Goal: Information Seeking & Learning: Learn about a topic

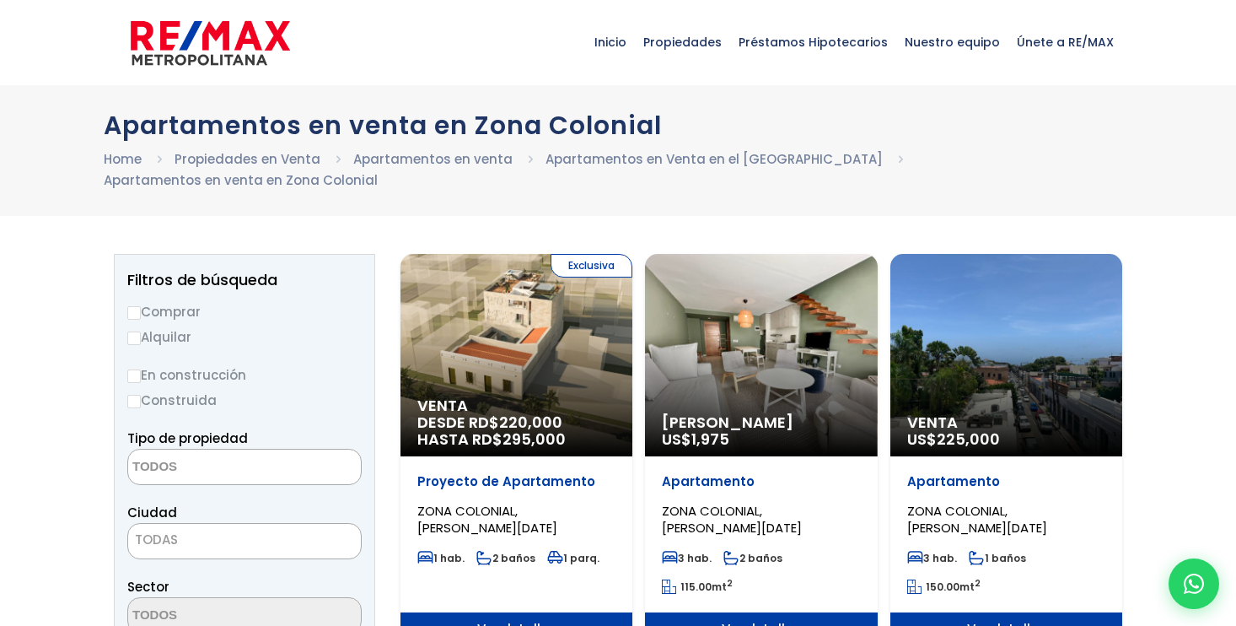
select select
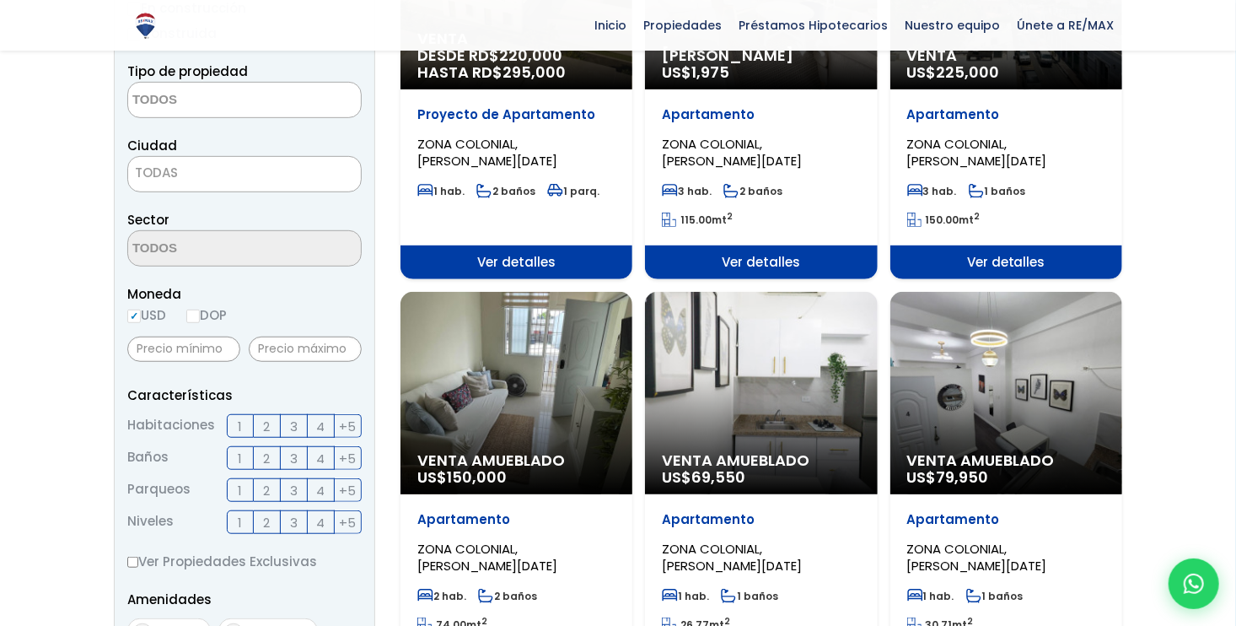
scroll to position [367, 0]
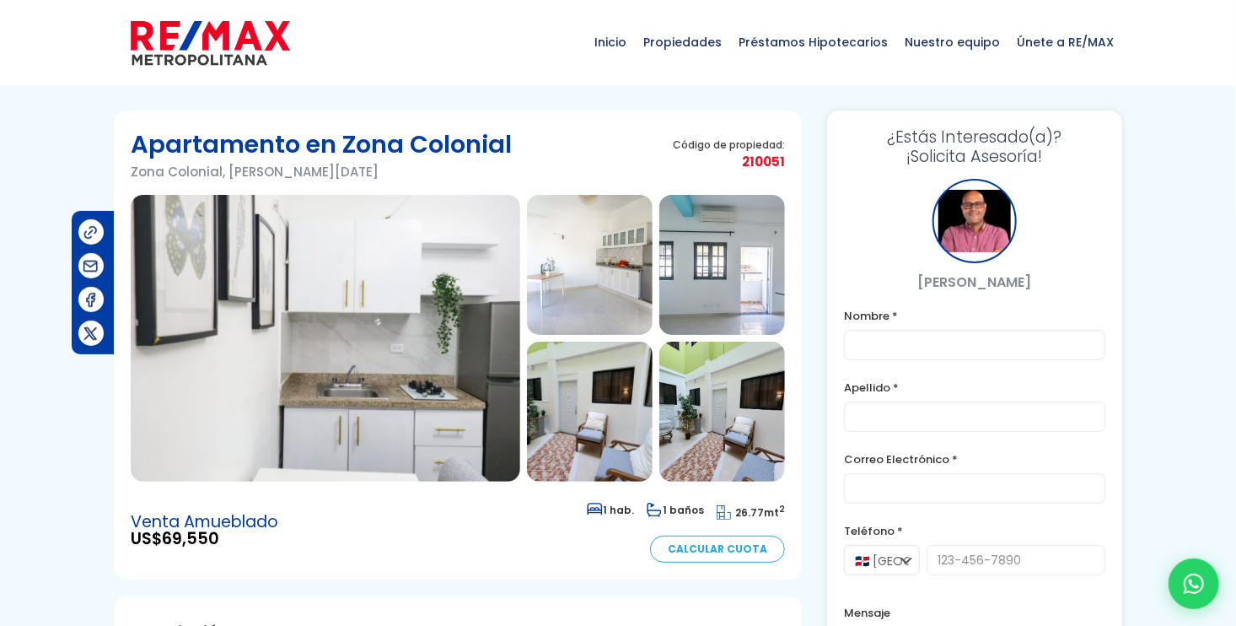
click at [375, 376] on img at bounding box center [326, 338] width 390 height 287
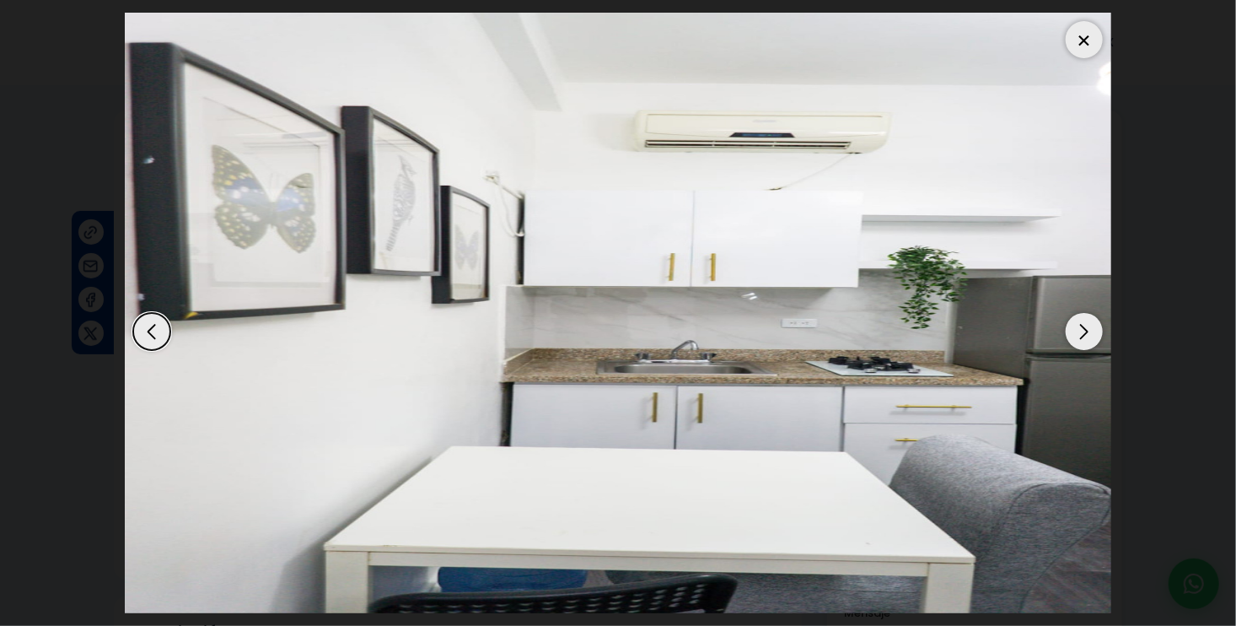
click at [1089, 331] on div "Next slide" at bounding box center [1084, 331] width 37 height 37
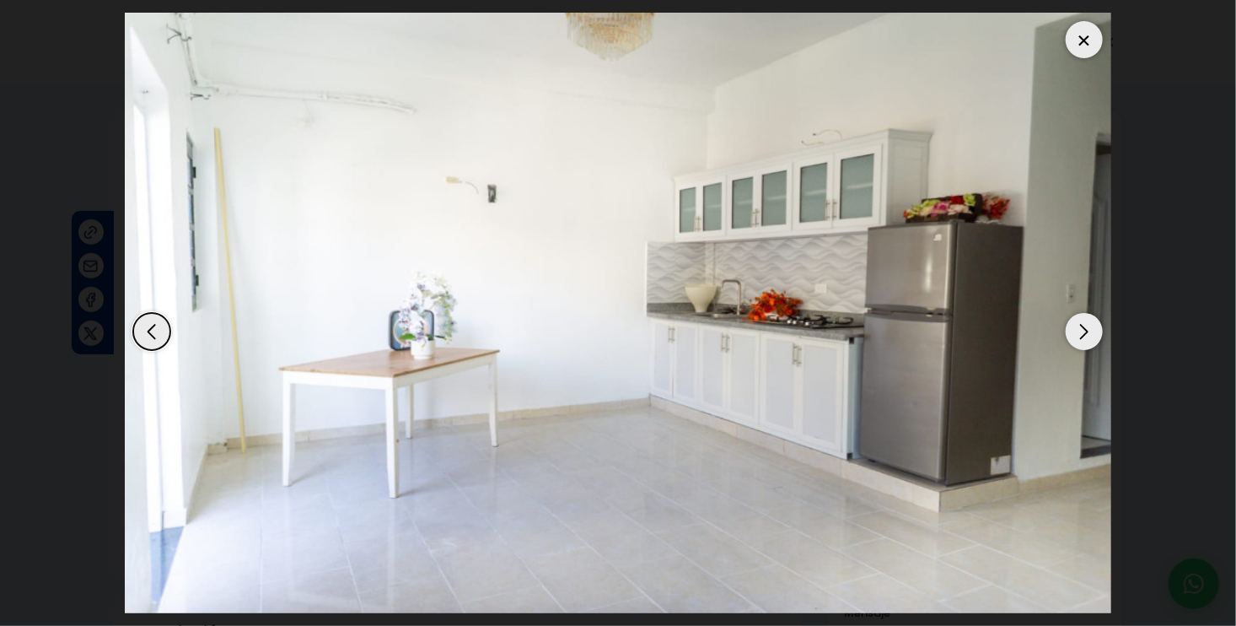
click at [1089, 331] on div "Next slide" at bounding box center [1084, 331] width 37 height 37
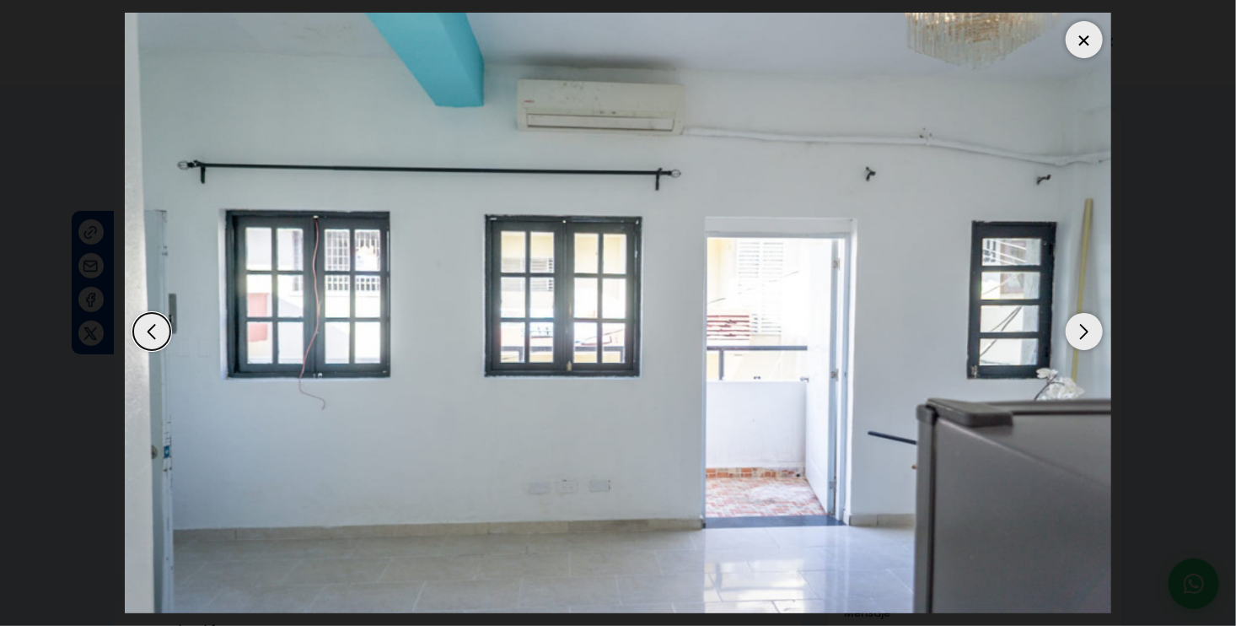
click at [1089, 331] on div "Next slide" at bounding box center [1084, 331] width 37 height 37
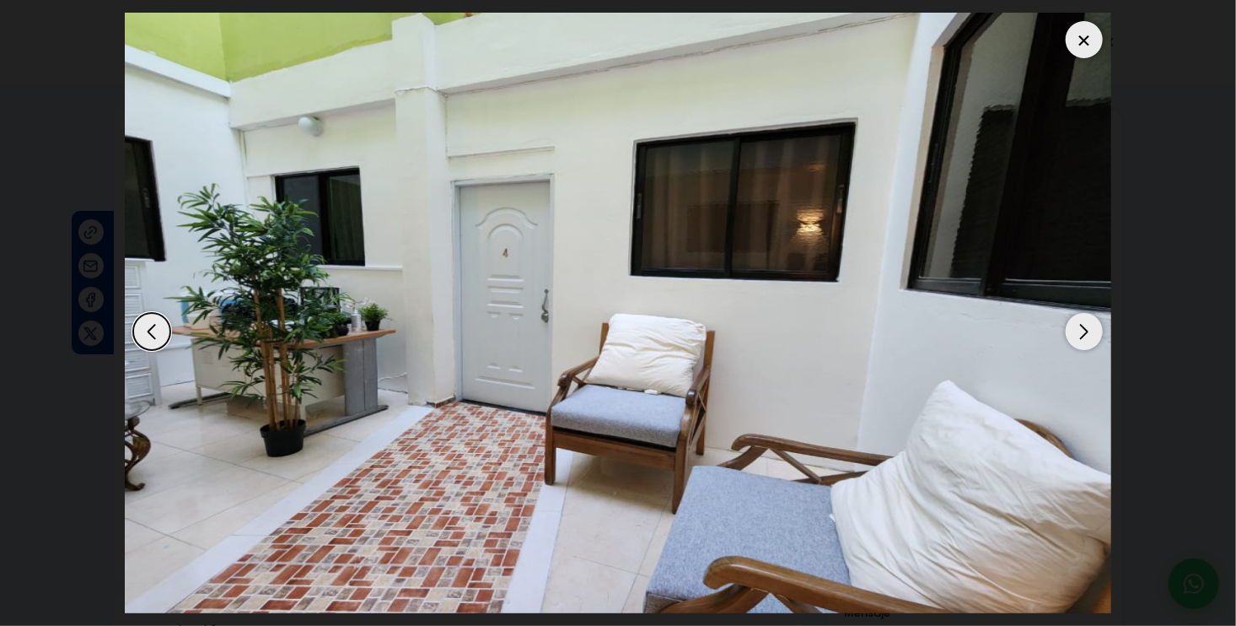
click at [1089, 331] on div "Next slide" at bounding box center [1084, 331] width 37 height 37
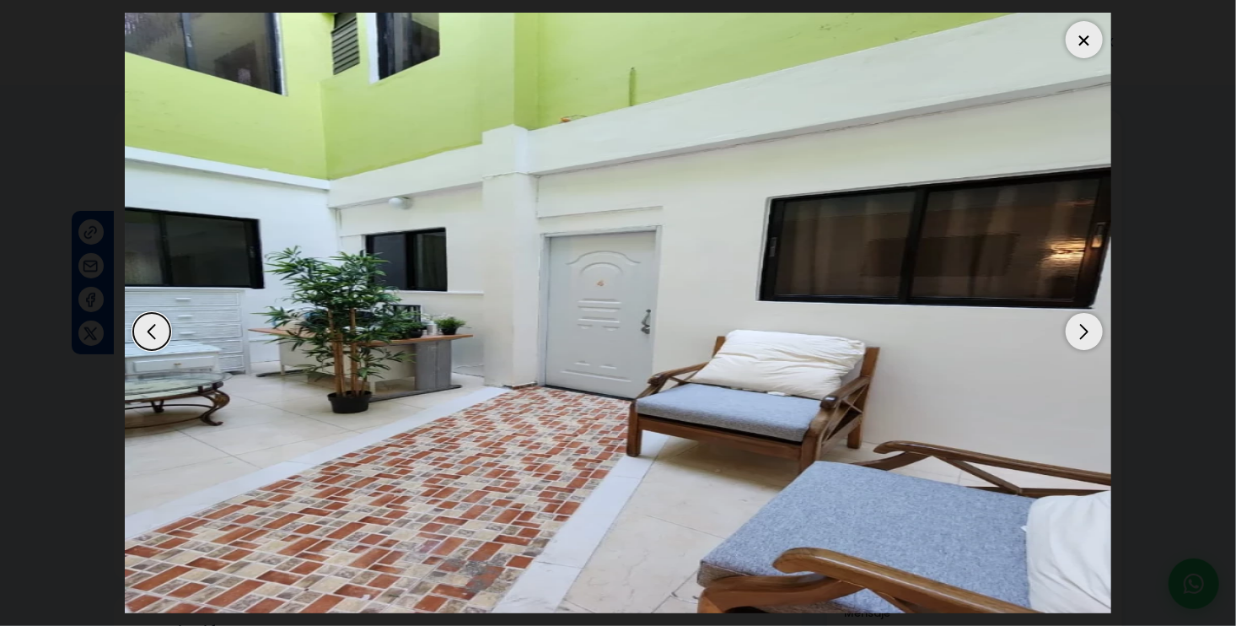
click at [1089, 331] on div "Next slide" at bounding box center [1084, 331] width 37 height 37
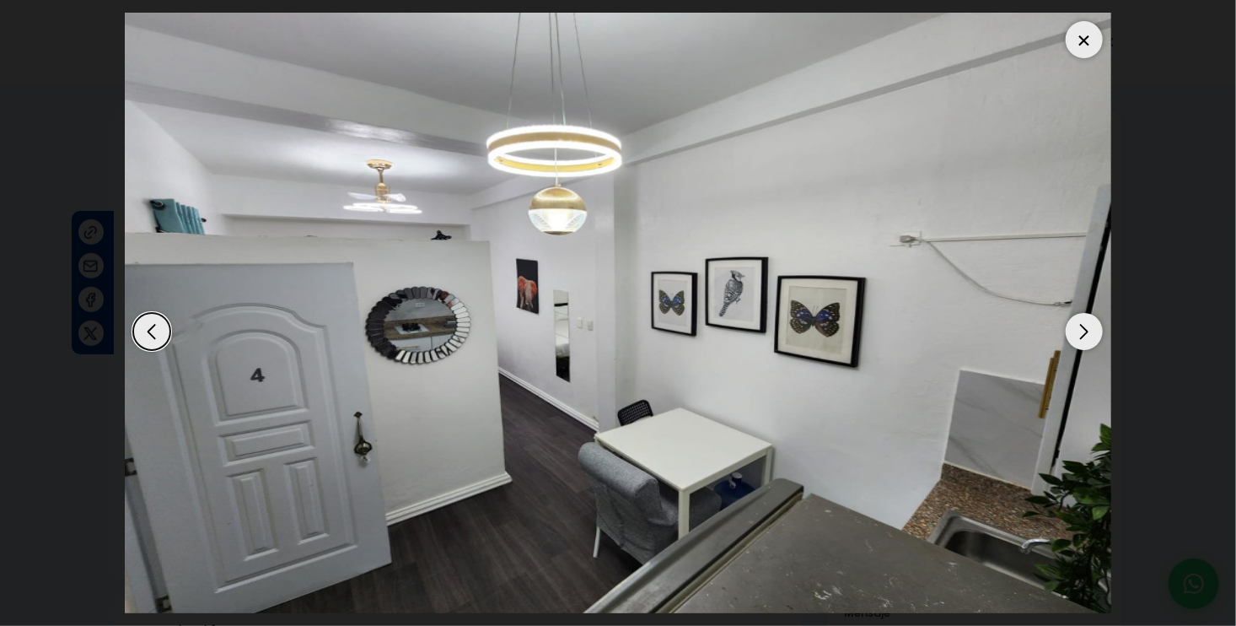
click at [1089, 331] on div "Next slide" at bounding box center [1084, 331] width 37 height 37
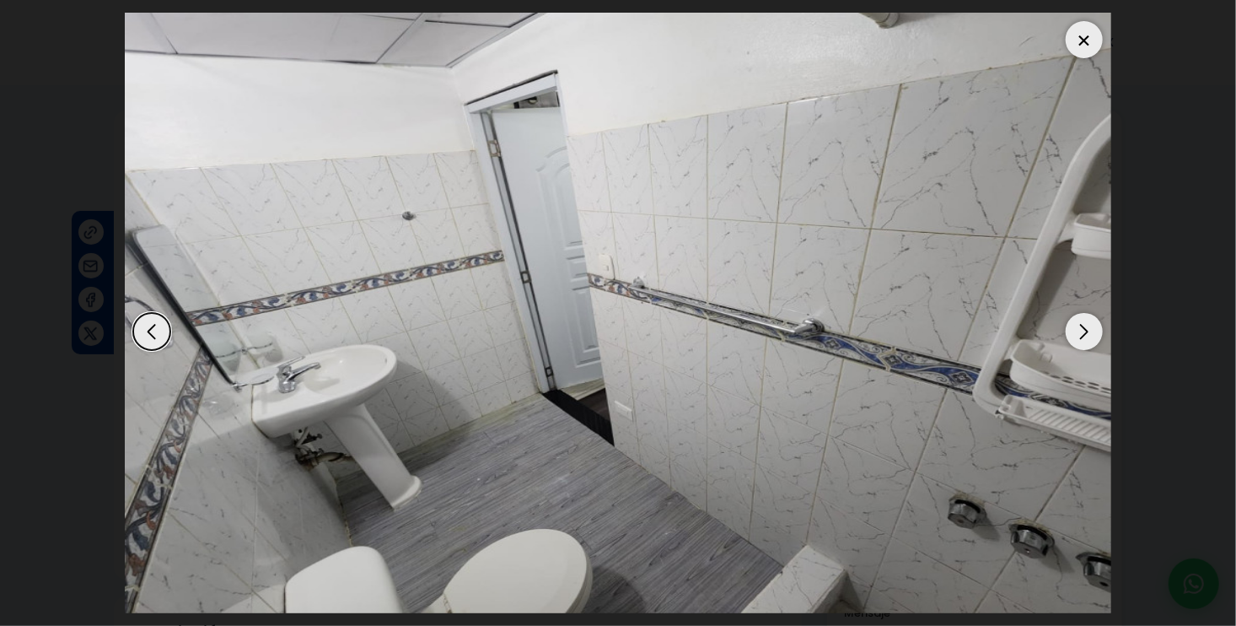
click at [1089, 331] on div "Next slide" at bounding box center [1084, 331] width 37 height 37
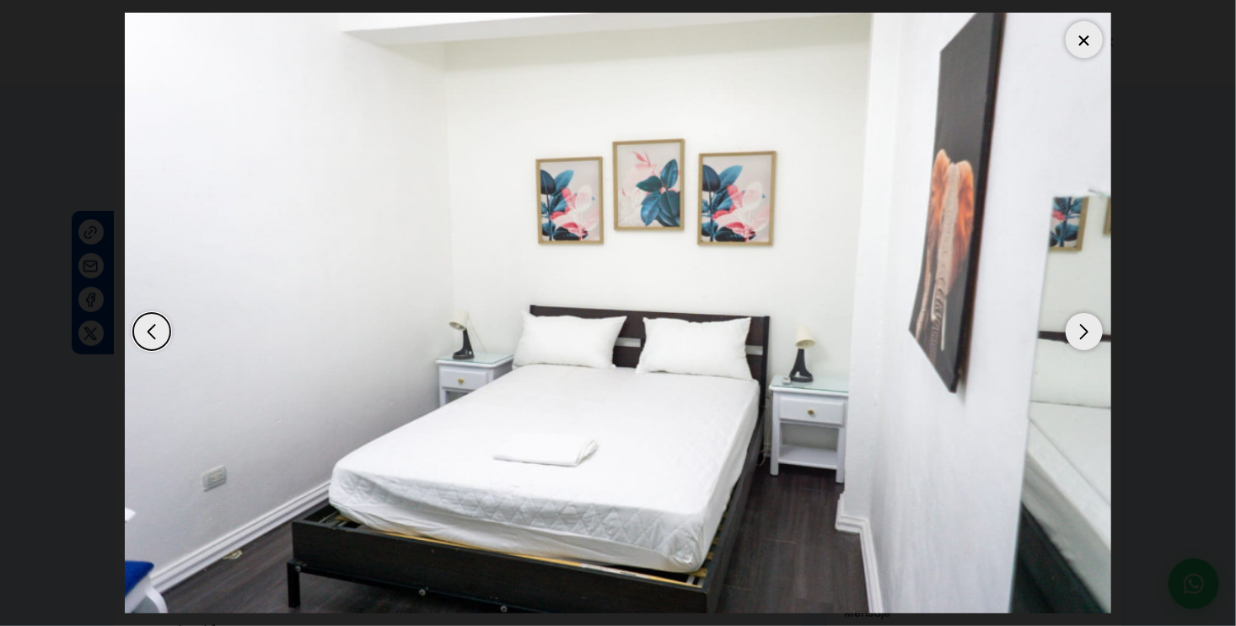
click at [1089, 331] on div "Next slide" at bounding box center [1084, 331] width 37 height 37
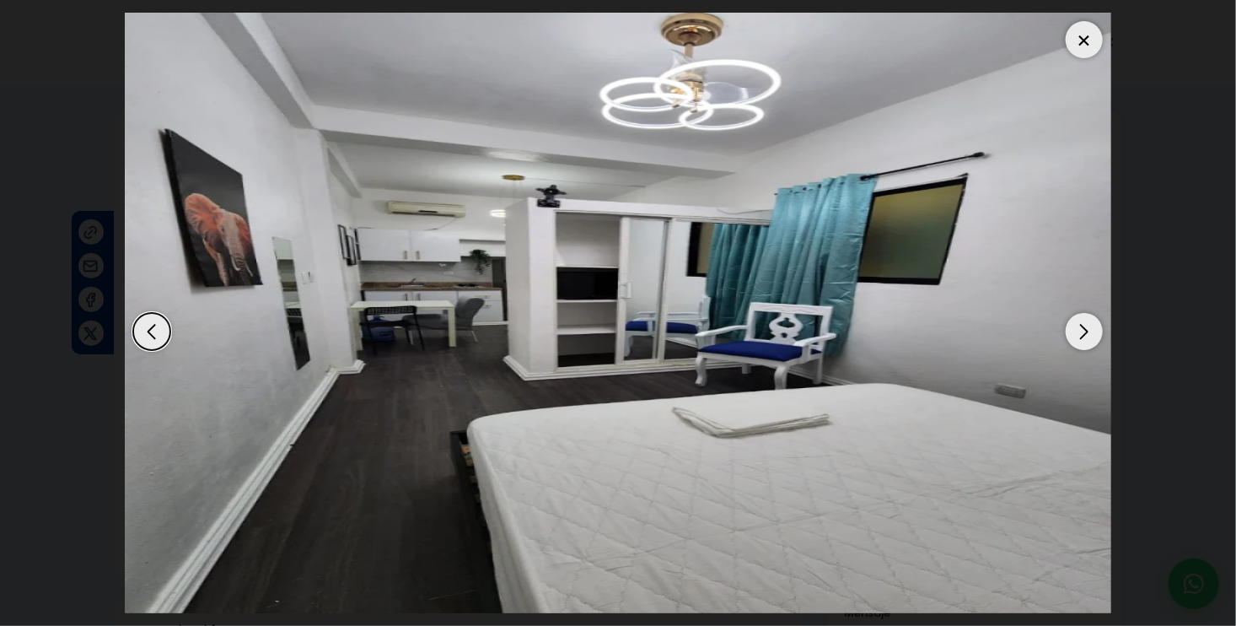
click at [1089, 331] on div "Next slide" at bounding box center [1084, 331] width 37 height 37
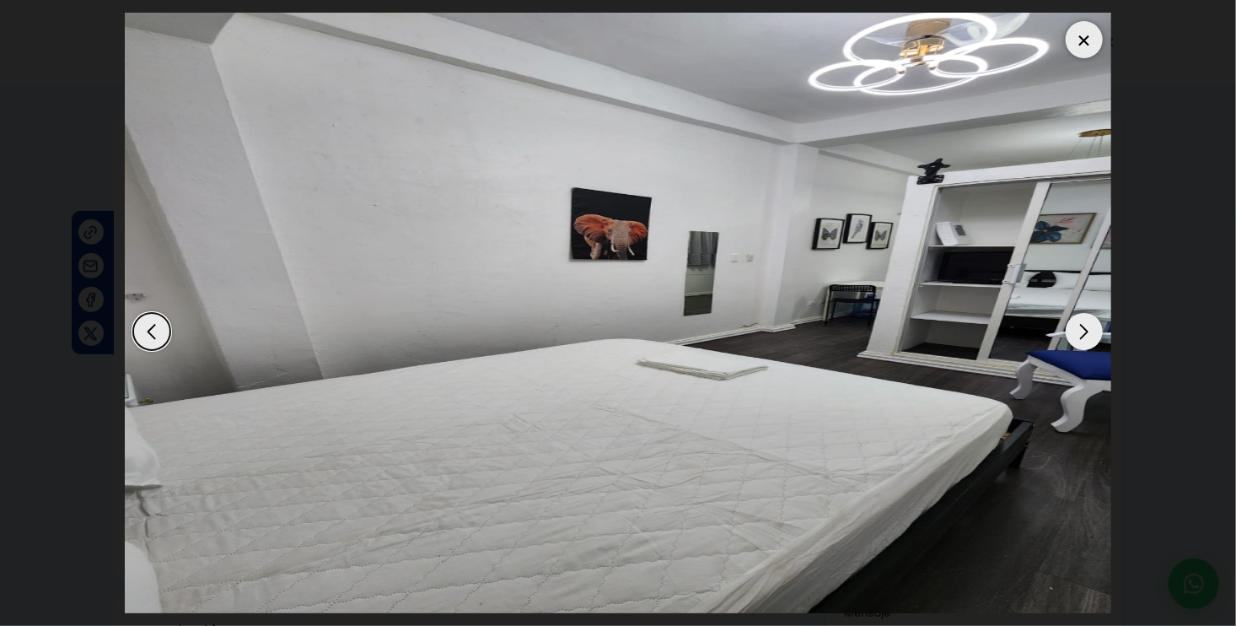
click at [1089, 331] on div "Next slide" at bounding box center [1084, 331] width 37 height 37
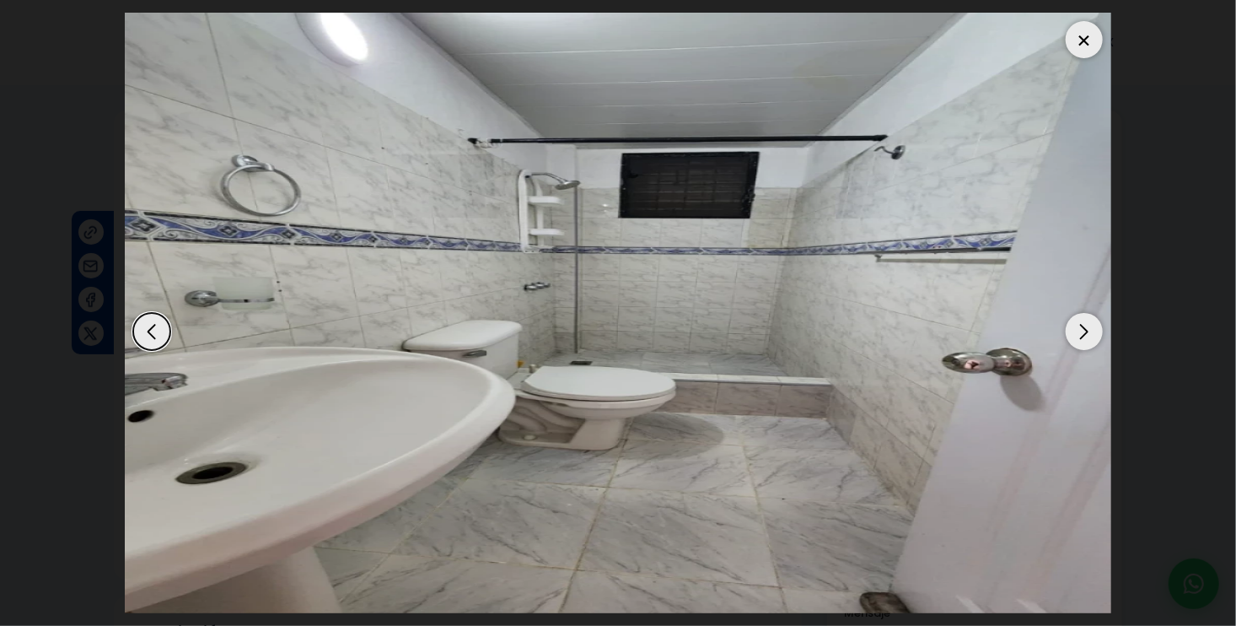
click at [1089, 331] on div "Next slide" at bounding box center [1084, 331] width 37 height 37
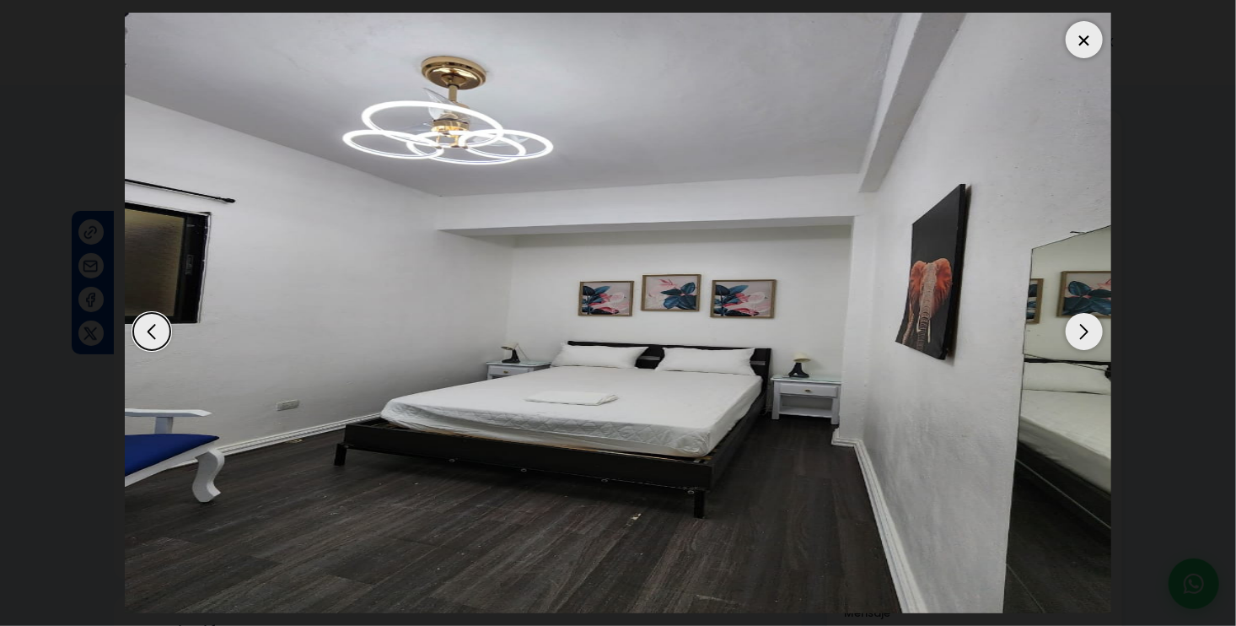
click at [1089, 331] on div "Next slide" at bounding box center [1084, 331] width 37 height 37
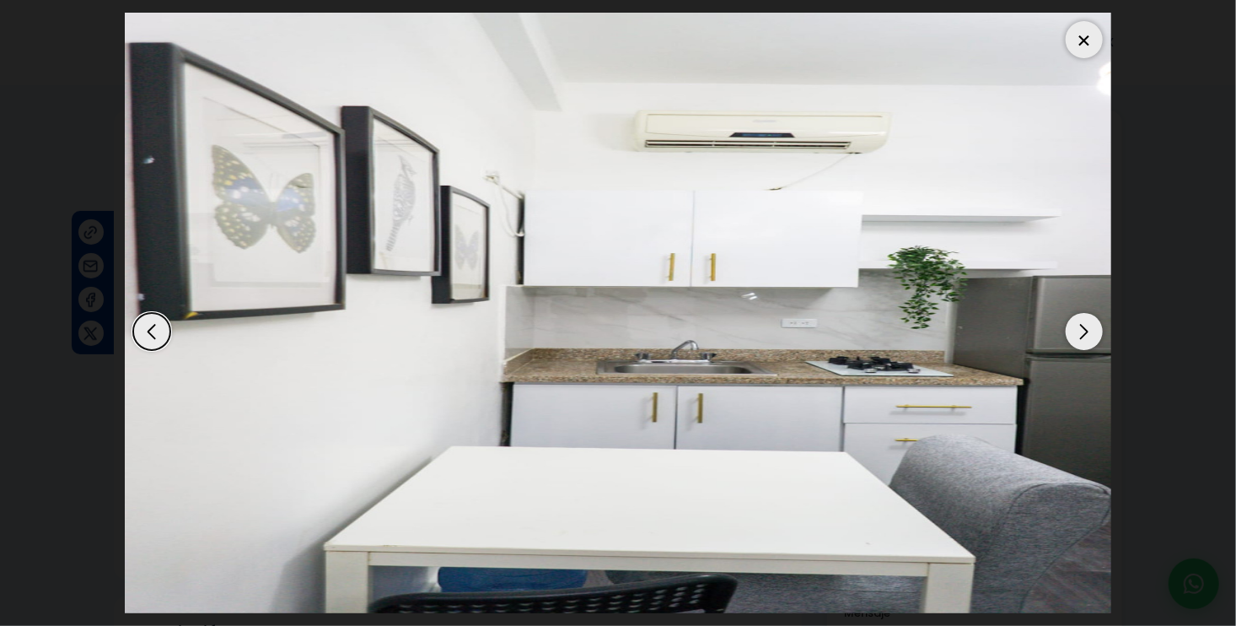
click at [1089, 331] on div "Next slide" at bounding box center [1084, 331] width 37 height 37
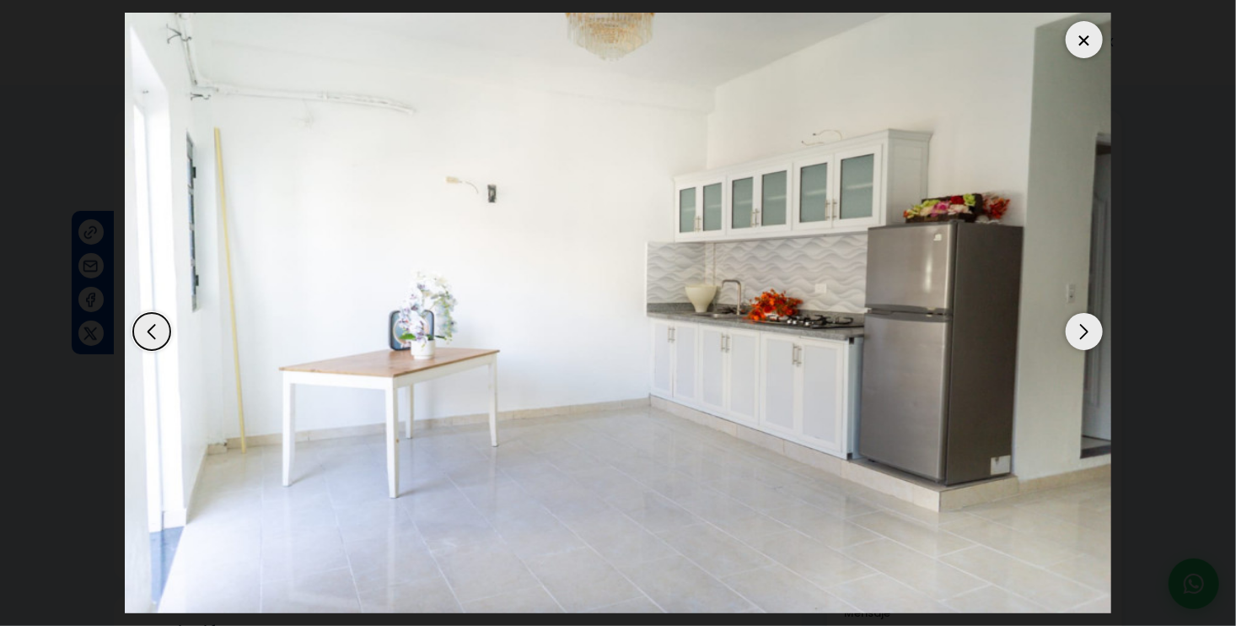
click at [1089, 331] on div "Next slide" at bounding box center [1084, 331] width 37 height 37
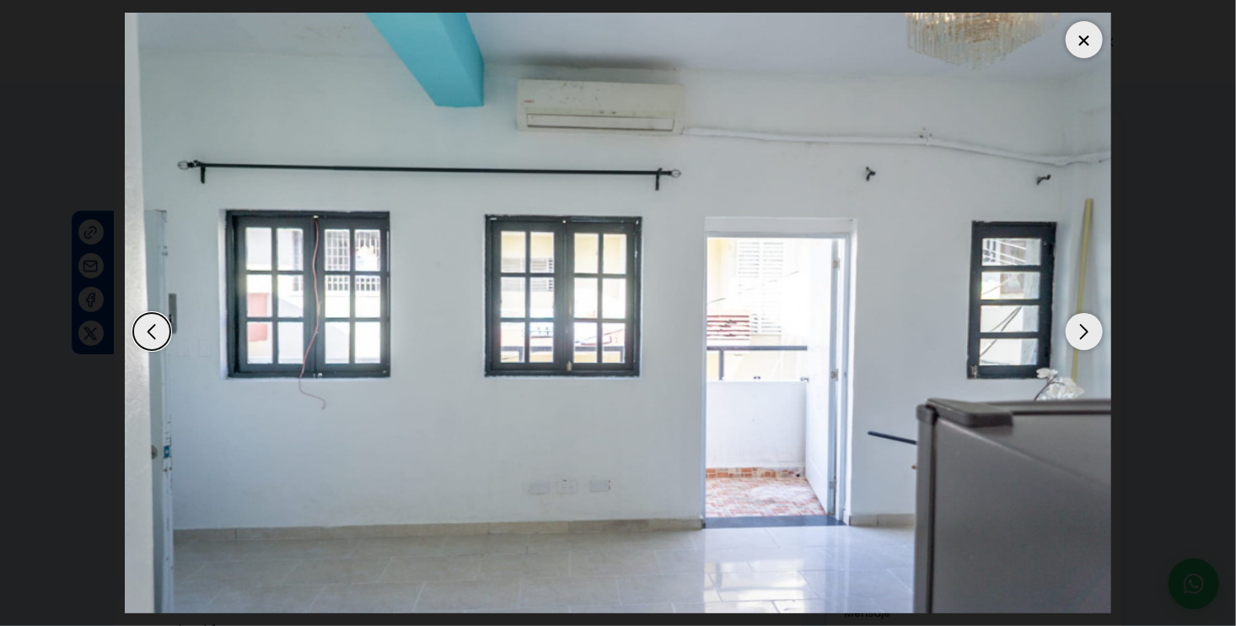
click at [1089, 331] on div "Next slide" at bounding box center [1084, 331] width 37 height 37
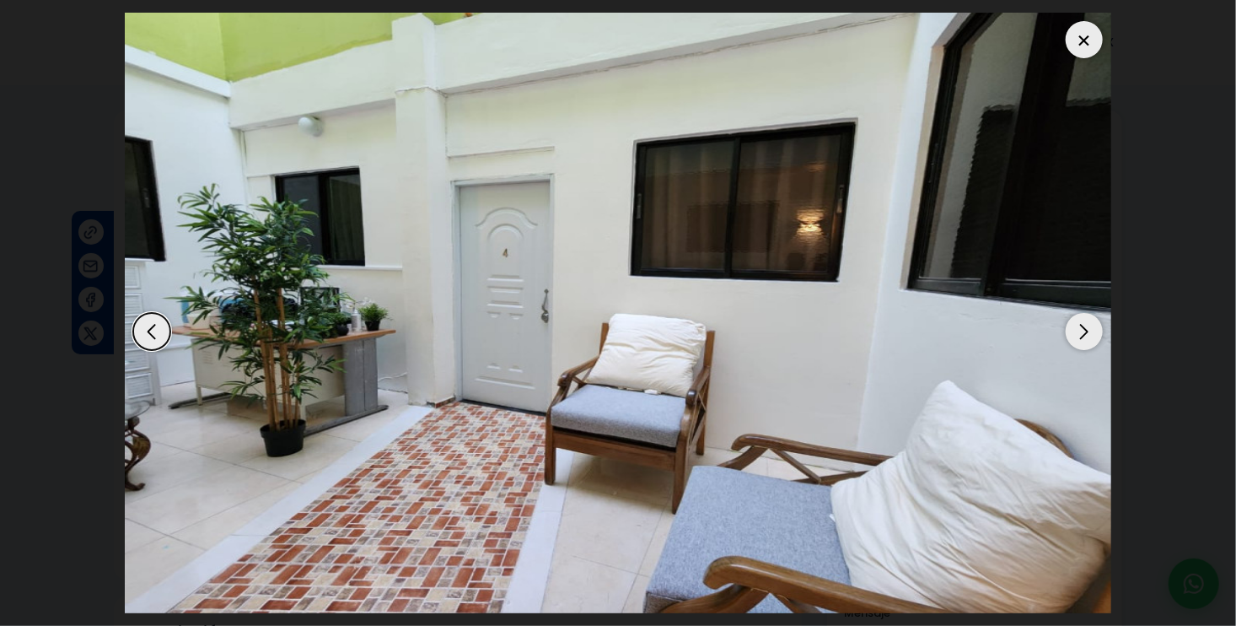
click at [1089, 331] on div "Next slide" at bounding box center [1084, 331] width 37 height 37
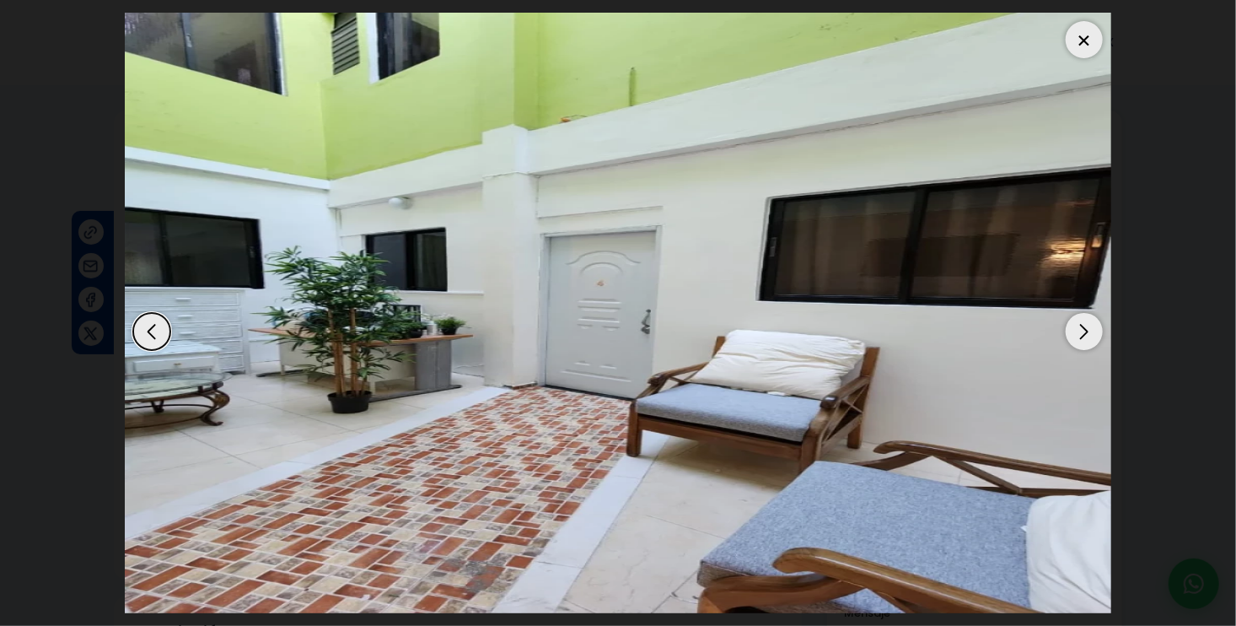
click at [1089, 331] on div "Next slide" at bounding box center [1084, 331] width 37 height 37
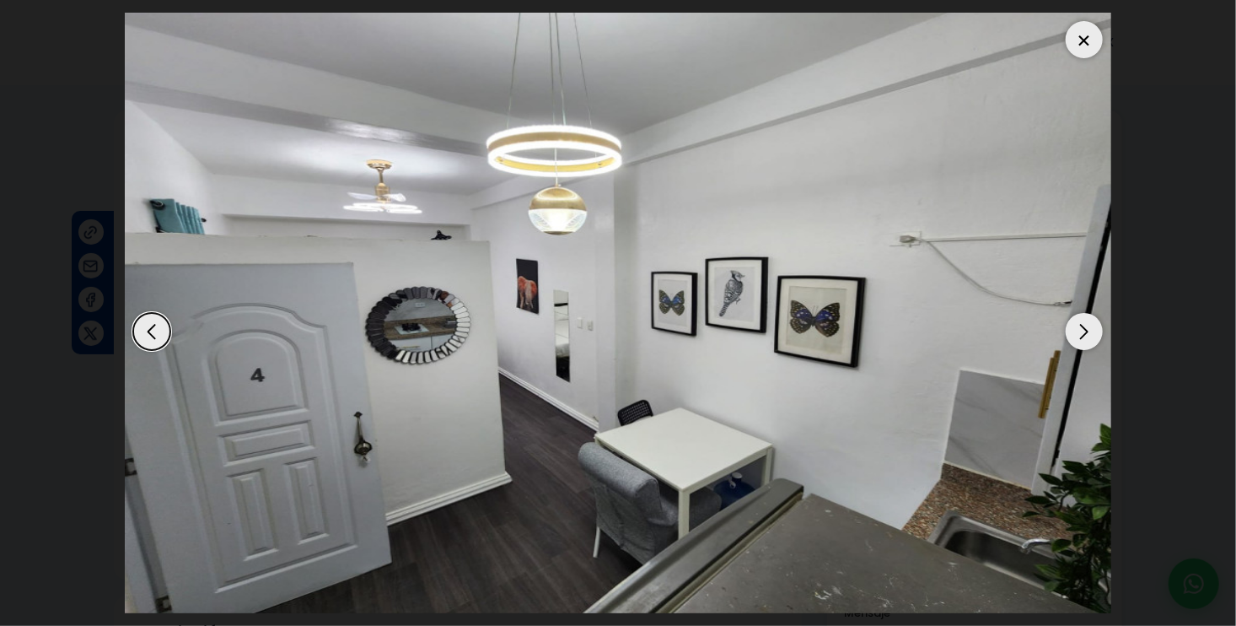
click at [1083, 27] on div at bounding box center [1084, 39] width 37 height 37
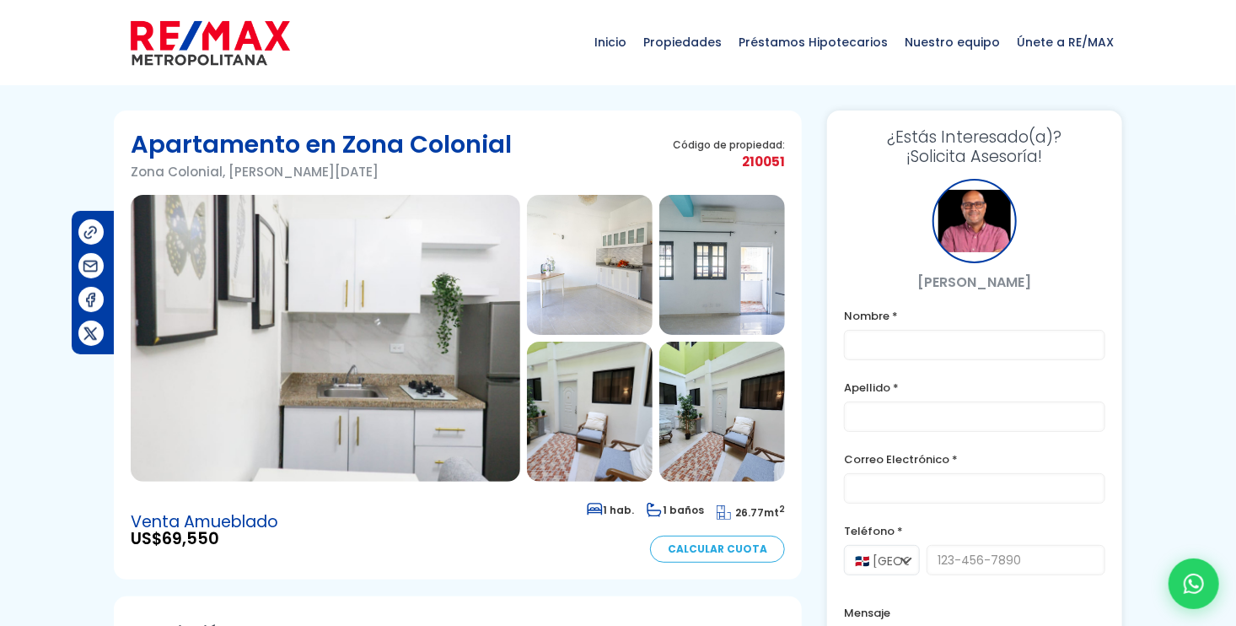
click at [497, 362] on img at bounding box center [326, 338] width 390 height 287
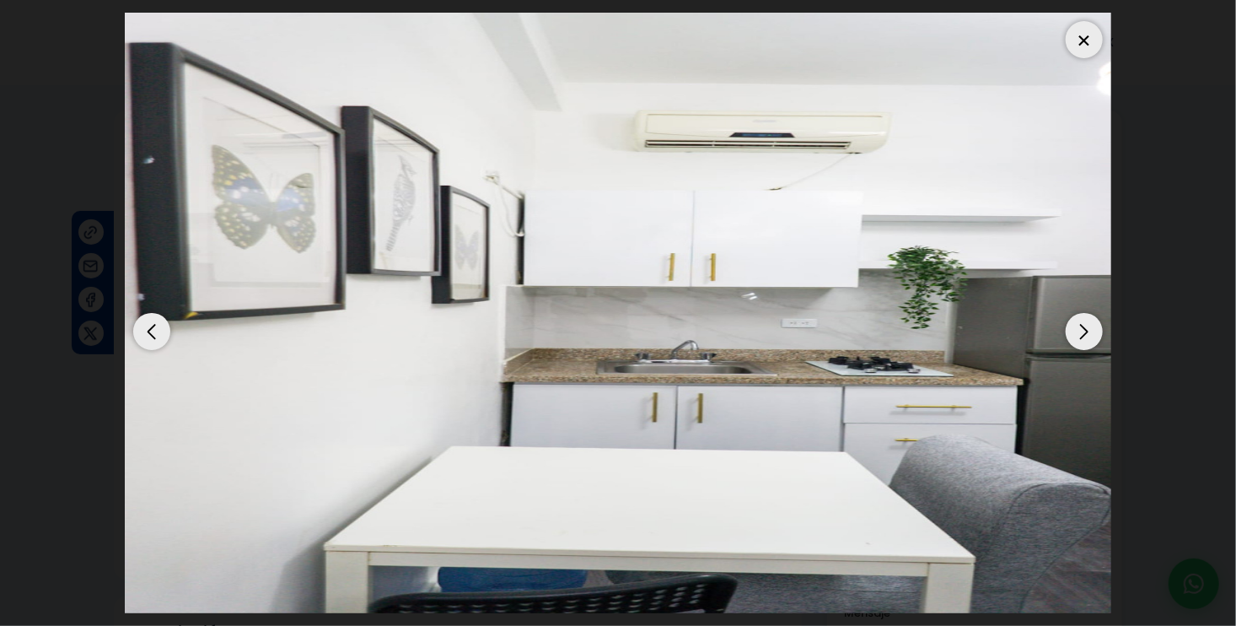
click at [1089, 40] on div at bounding box center [1084, 39] width 37 height 37
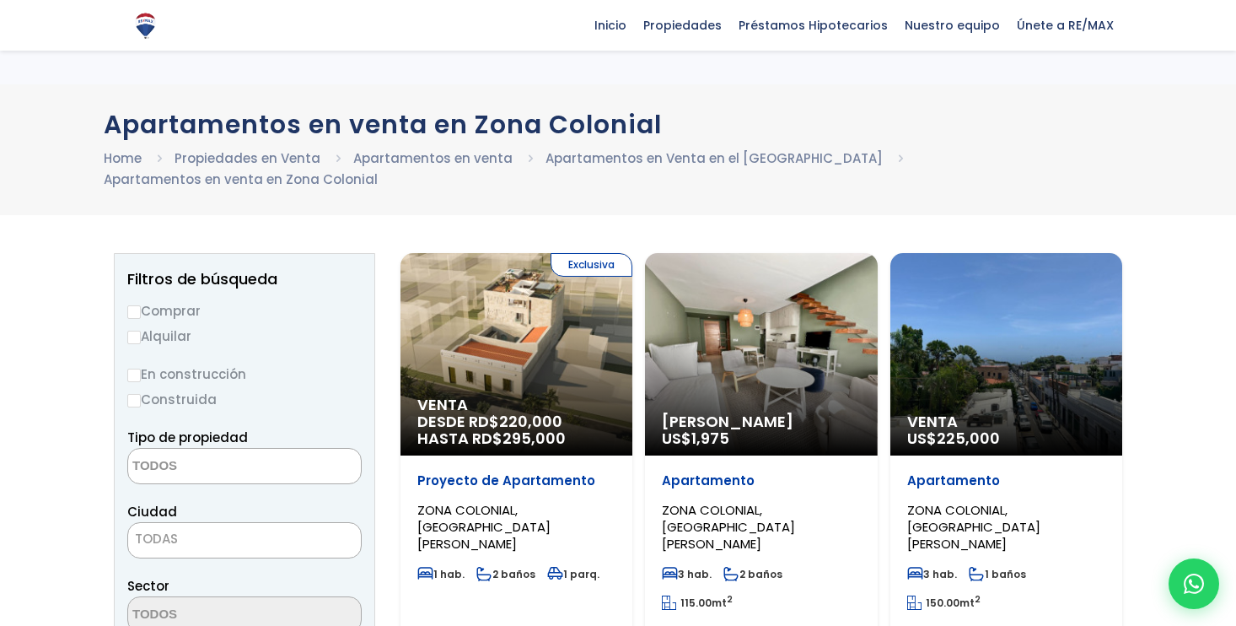
select select
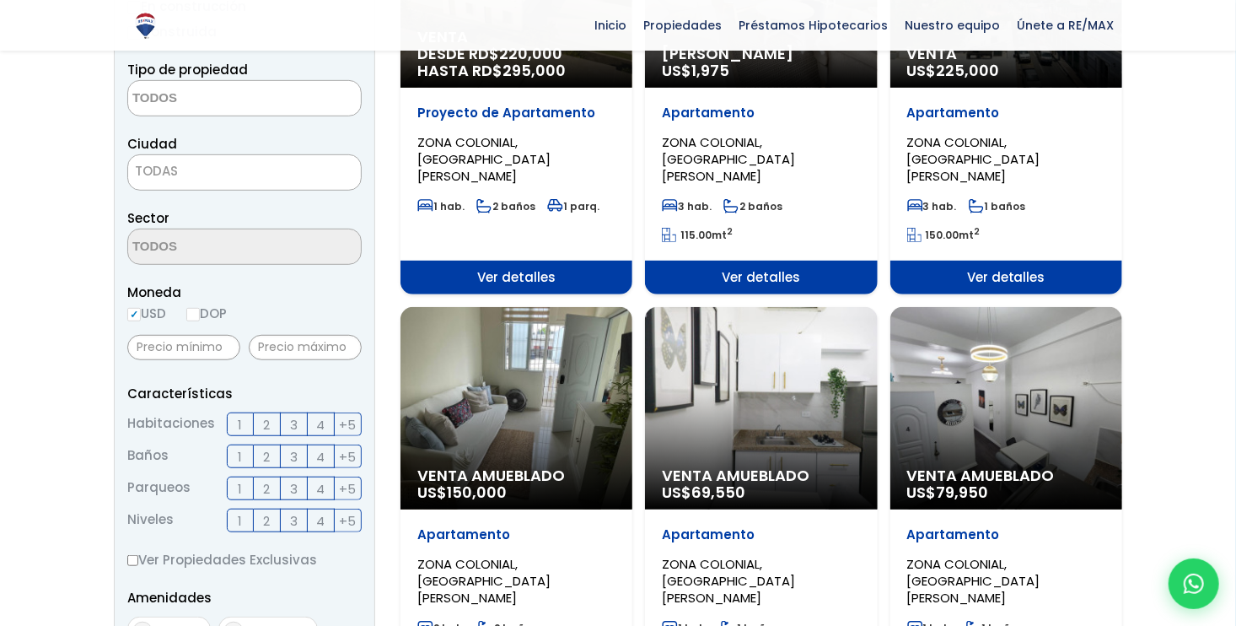
scroll to position [367, 0]
